Goal: Check status

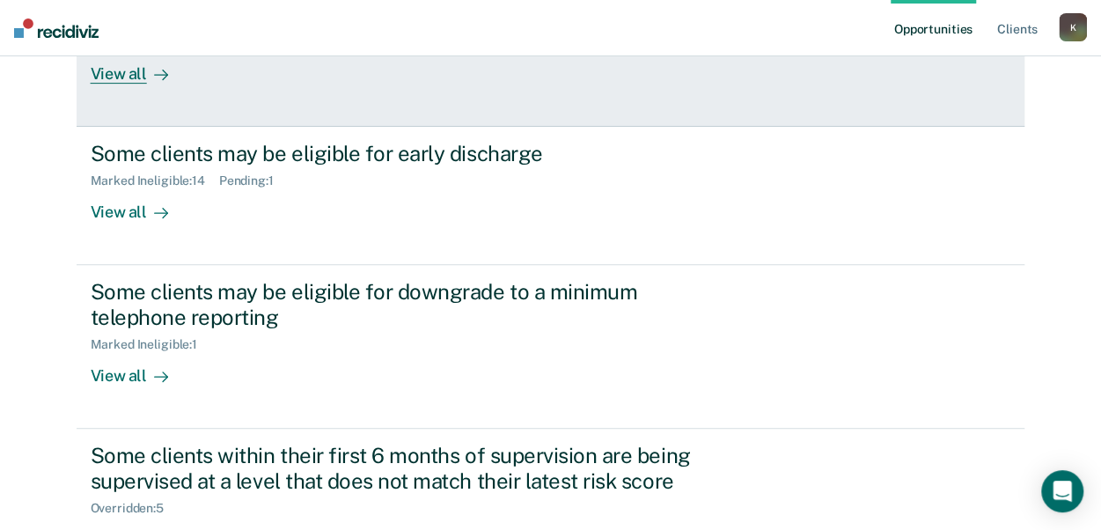
scroll to position [143, 0]
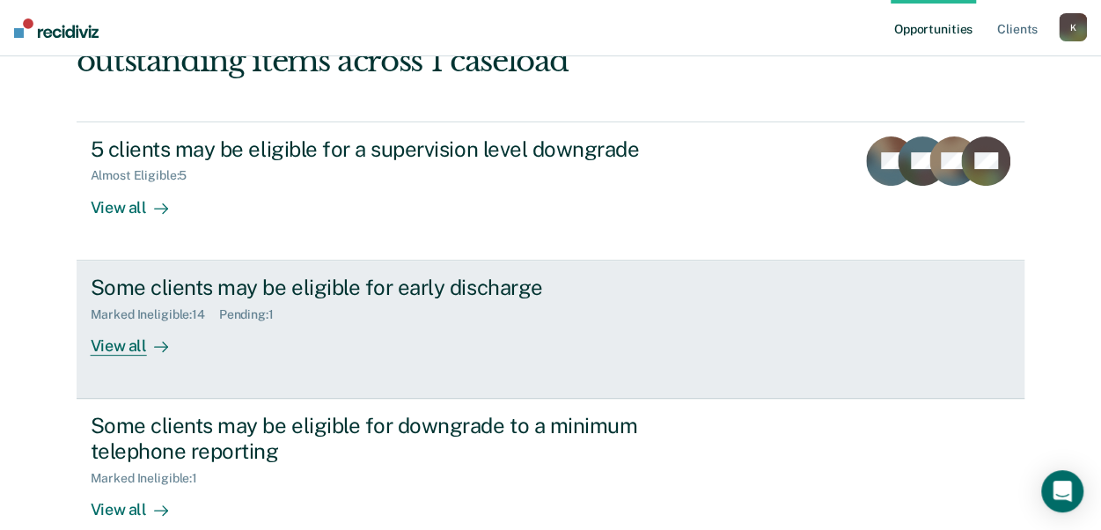
click at [86, 356] on link "Some clients may be eligible for early discharge Marked Ineligible : 14 Pending…" at bounding box center [551, 329] width 948 height 138
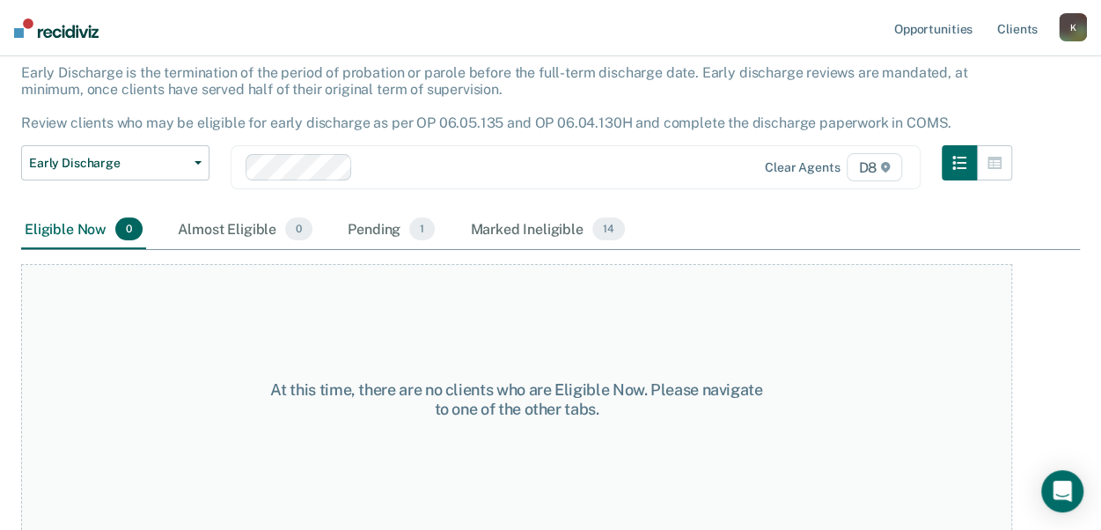
scroll to position [109, 0]
click at [384, 225] on div "Pending 1" at bounding box center [391, 227] width 94 height 39
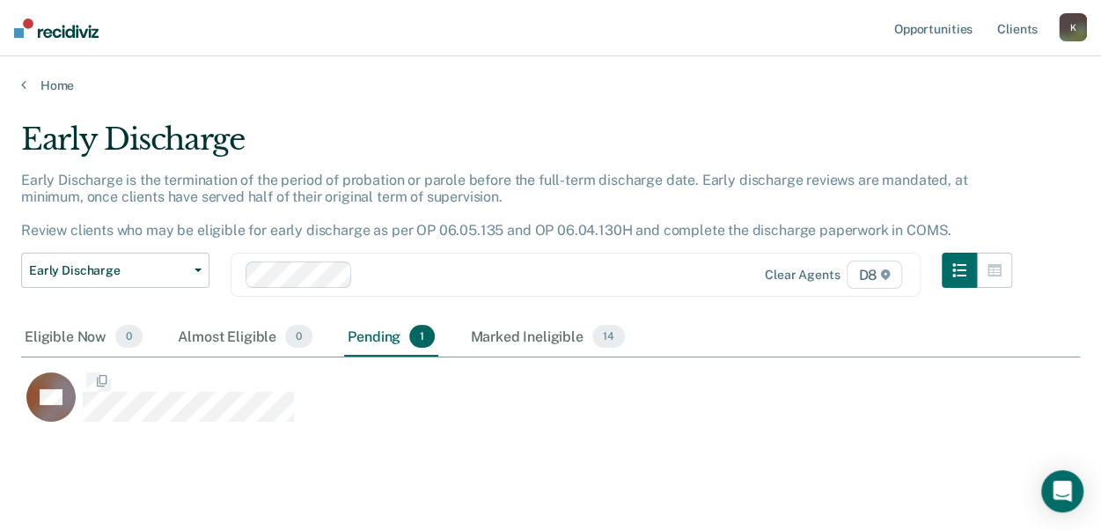
scroll to position [300, 1044]
